Goal: Check status: Check status

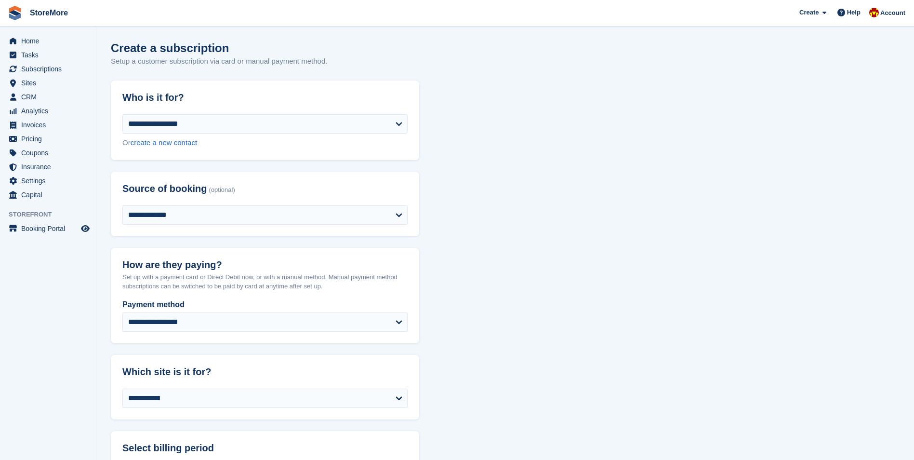
select select "****"
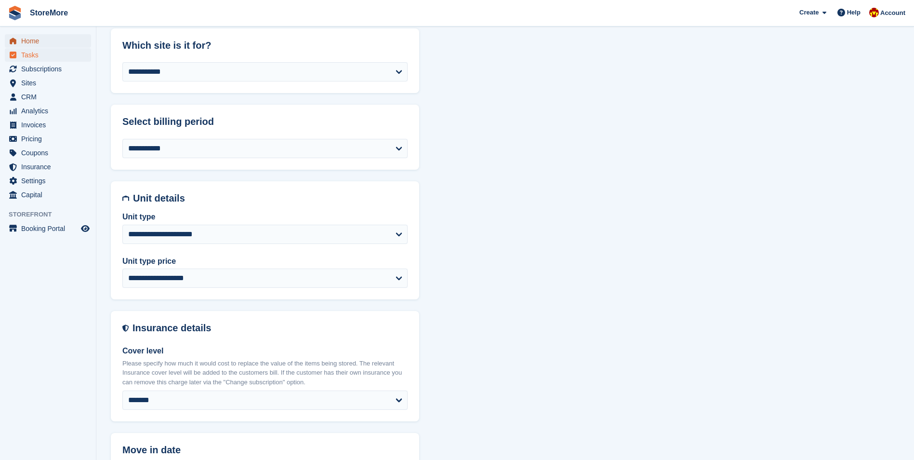
drag, startPoint x: 42, startPoint y: 42, endPoint x: 76, endPoint y: 55, distance: 35.9
click at [42, 42] on span "Home" at bounding box center [50, 40] width 58 height 13
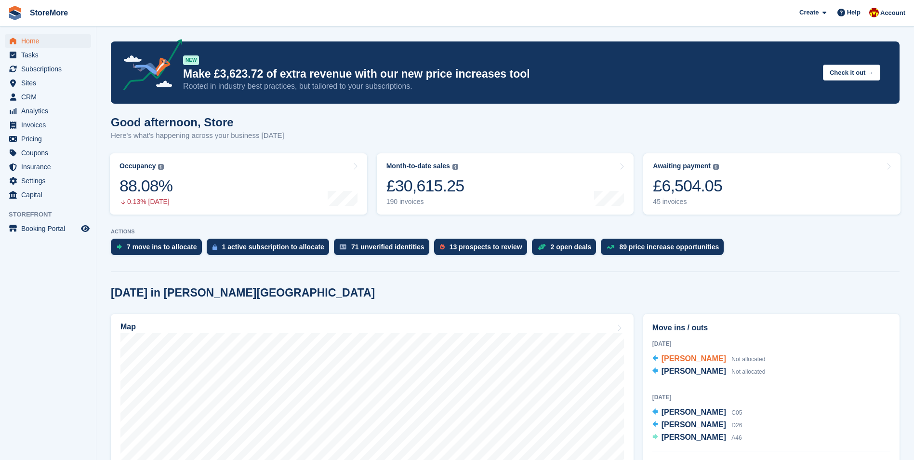
click at [685, 361] on span "[PERSON_NAME]" at bounding box center [694, 358] width 65 height 8
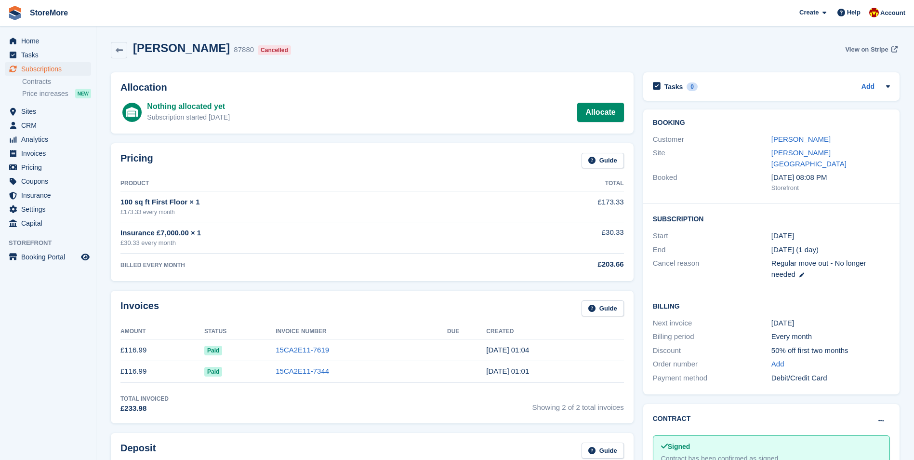
click at [859, 49] on span "View on Stripe" at bounding box center [866, 50] width 43 height 10
click at [862, 46] on span "View on Stripe" at bounding box center [866, 50] width 43 height 10
